Goal: Navigation & Orientation: Find specific page/section

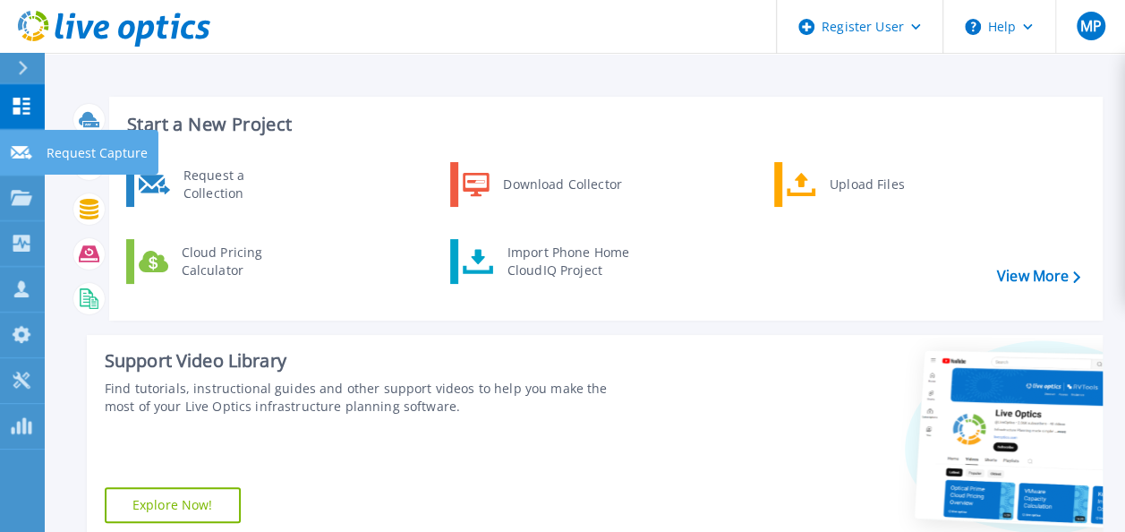
click at [21, 157] on icon at bounding box center [21, 152] width 21 height 13
